Goal: Task Accomplishment & Management: Use online tool/utility

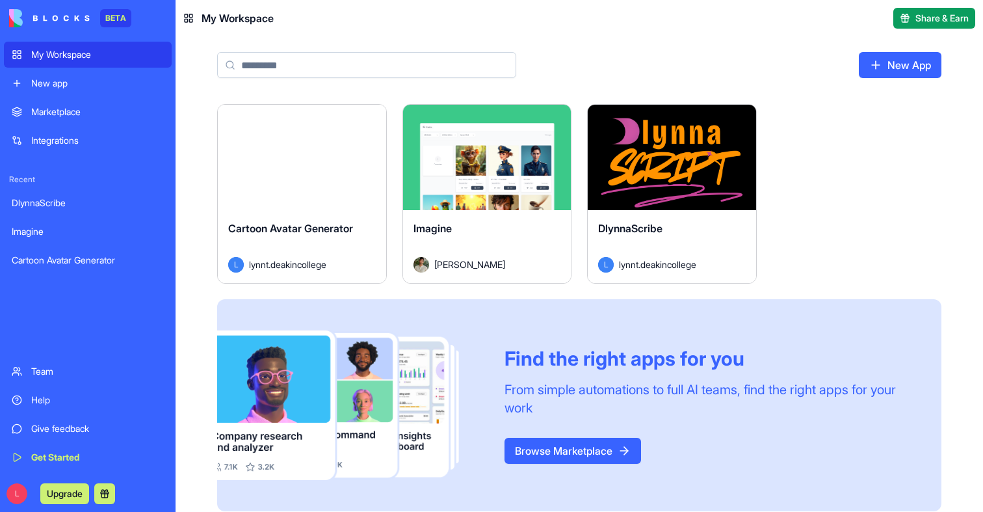
click at [295, 154] on button "Launch" at bounding box center [302, 157] width 98 height 26
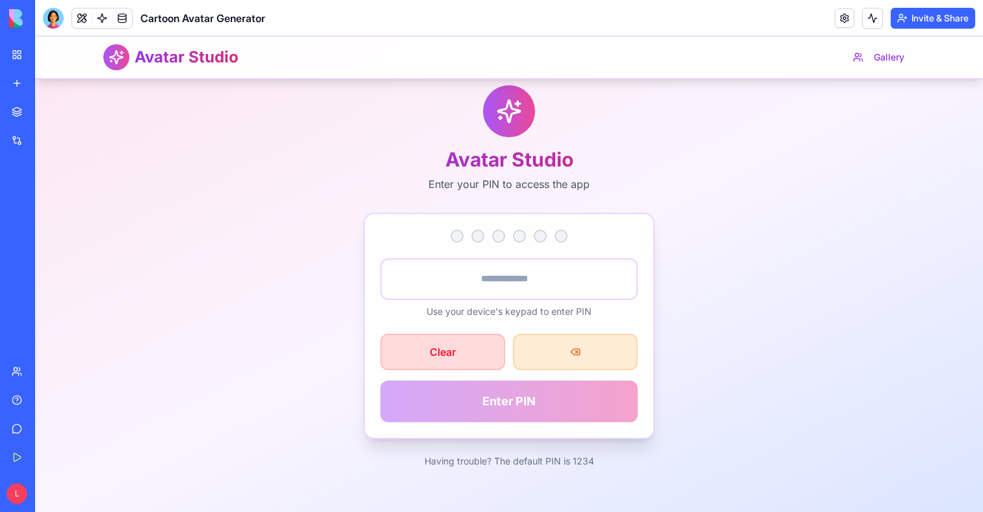
scroll to position [42, 0]
click at [121, 17] on link at bounding box center [122, 18] width 20 height 20
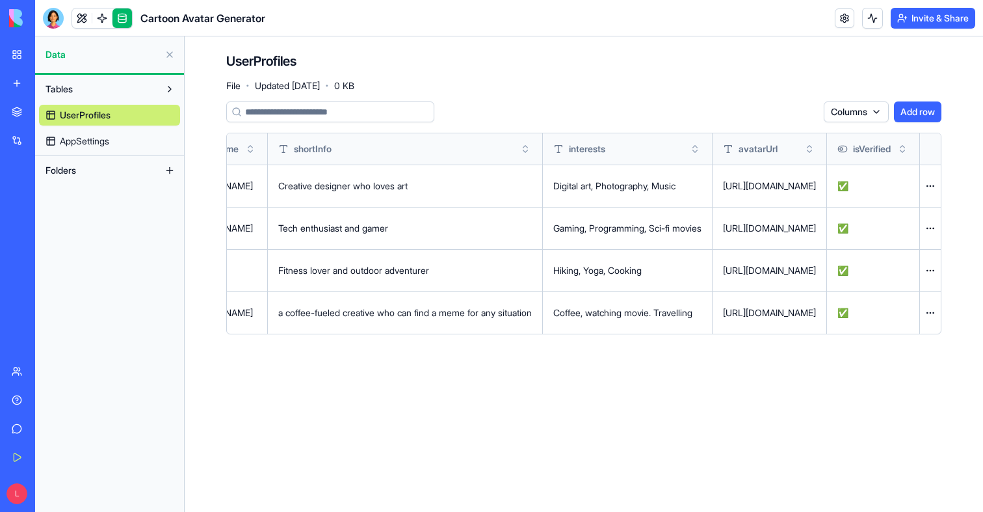
scroll to position [0, 531]
click at [723, 314] on div "[URL][DOMAIN_NAME]" at bounding box center [769, 312] width 93 height 13
copy td "[URL][DOMAIN_NAME]"
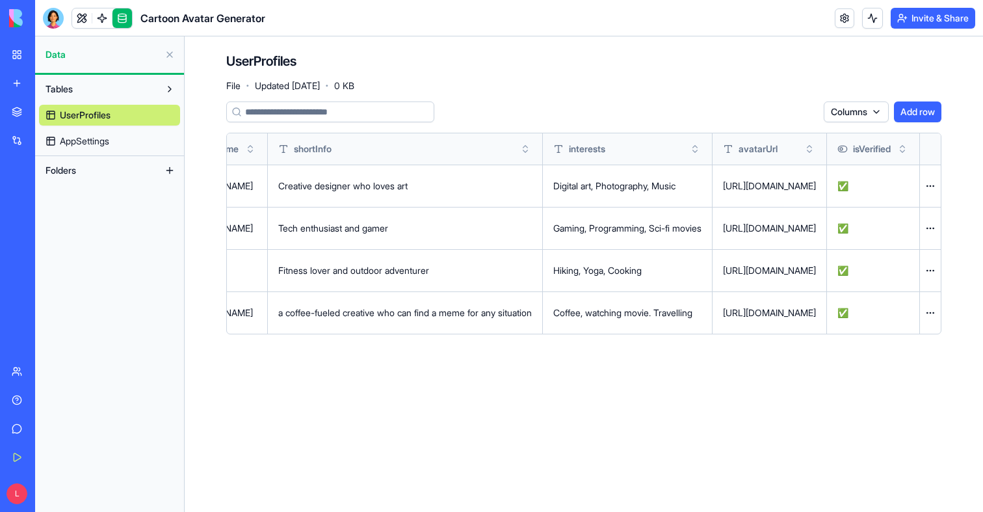
click at [70, 152] on div "Tables UserProfiles AppSettings" at bounding box center [109, 115] width 149 height 81
click at [94, 143] on span "AppSettings" at bounding box center [84, 141] width 49 height 13
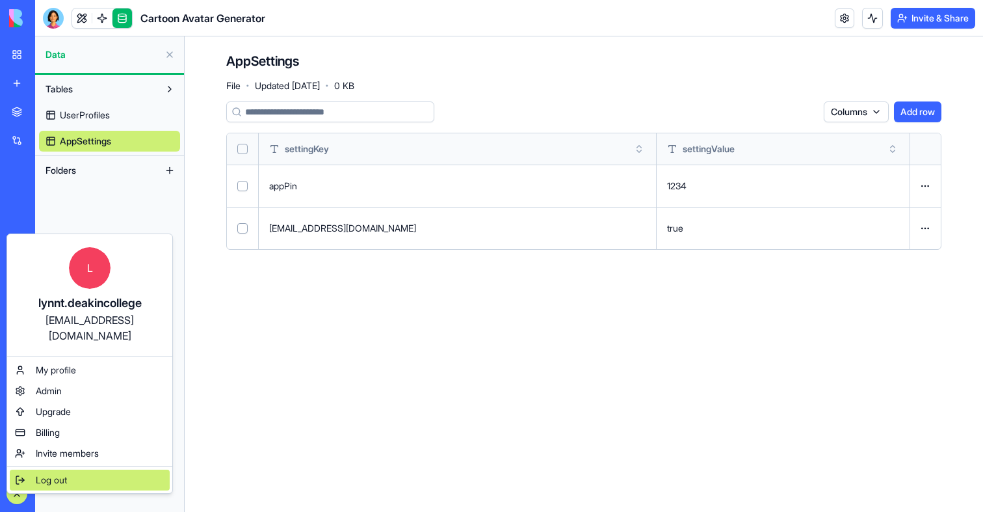
click at [50, 473] on span "Log out" at bounding box center [51, 479] width 31 height 13
